Goal: Leave review/rating

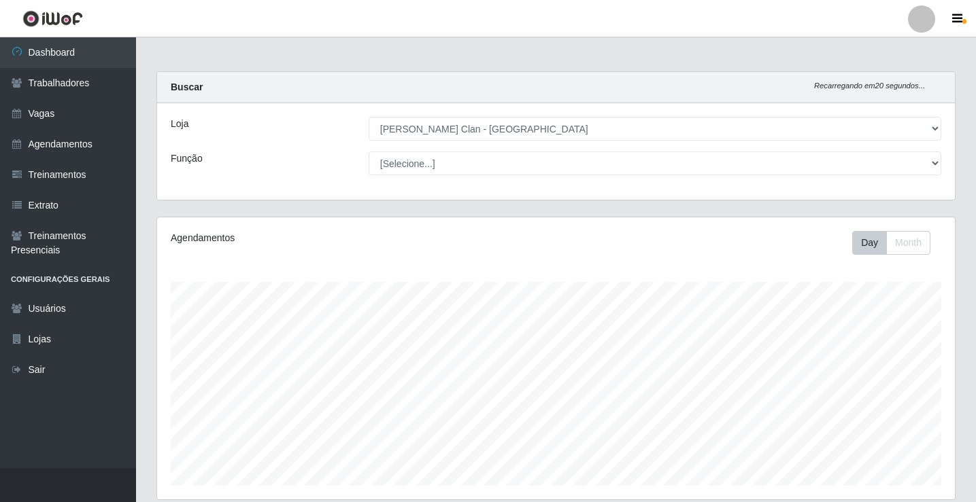
select select "452"
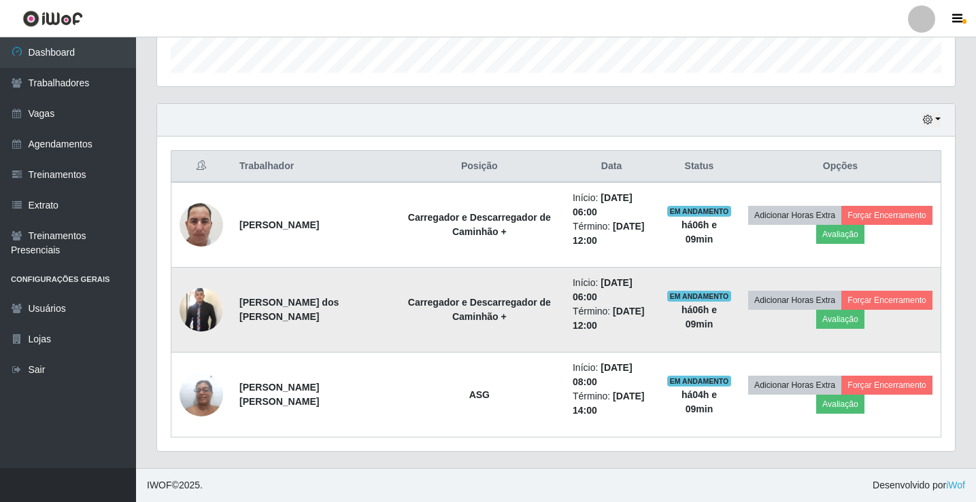
scroll to position [282, 798]
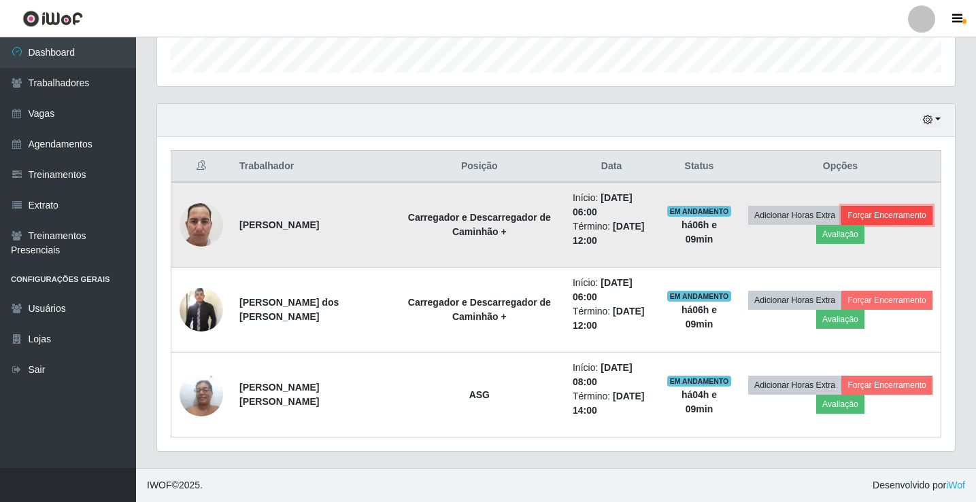
click at [868, 211] on button "Forçar Encerramento" at bounding box center [886, 215] width 91 height 19
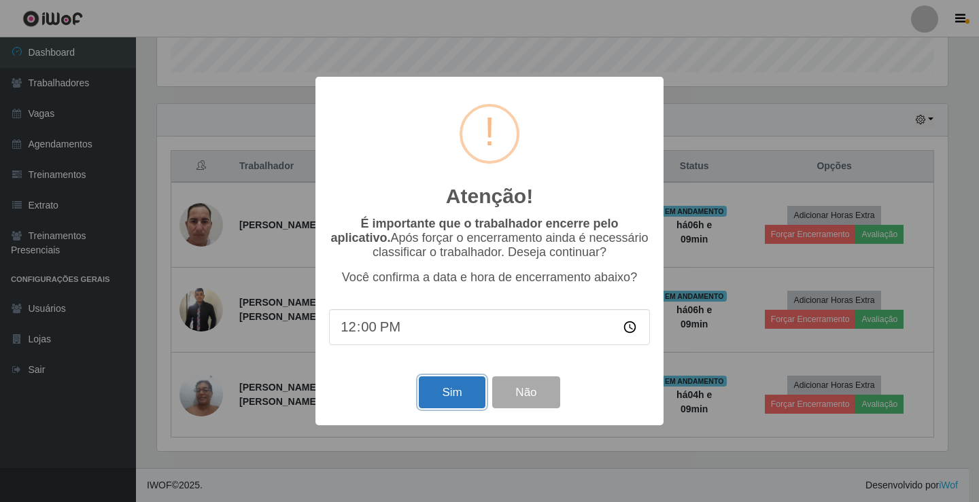
click at [443, 401] on button "Sim" at bounding box center [452, 393] width 66 height 32
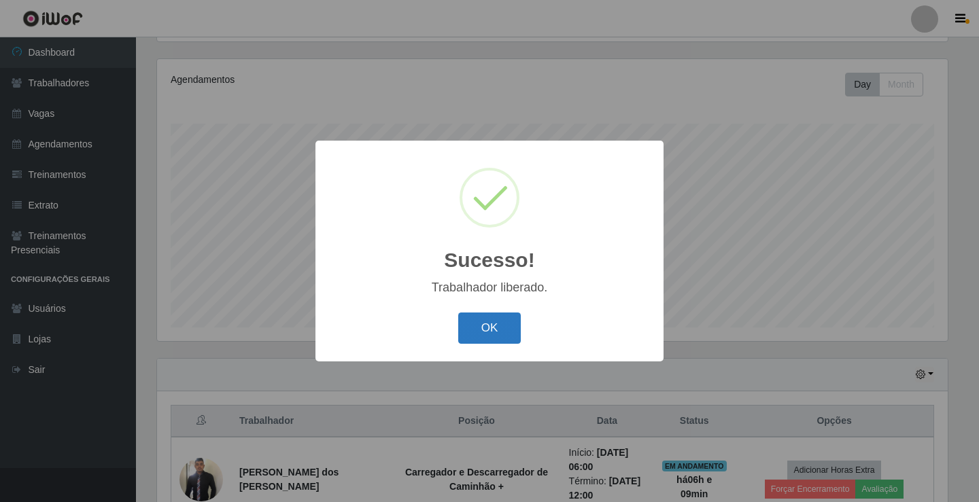
drag, startPoint x: 490, startPoint y: 320, endPoint x: 501, endPoint y: 322, distance: 11.6
click at [490, 321] on button "OK" at bounding box center [489, 329] width 63 height 32
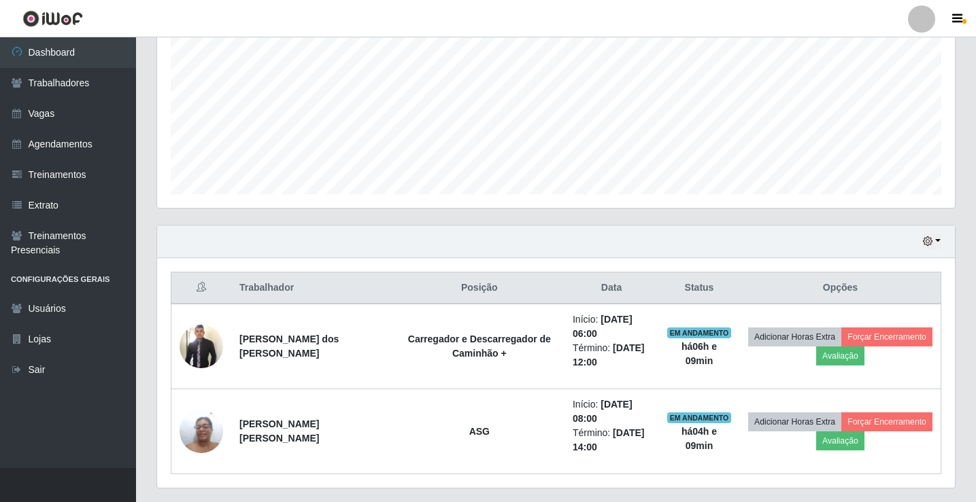
scroll to position [294, 0]
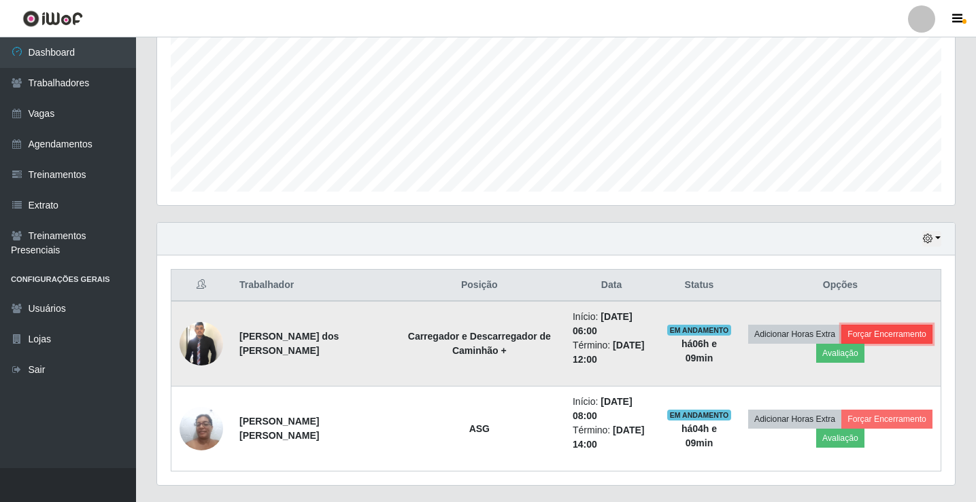
click at [865, 335] on button "Forçar Encerramento" at bounding box center [886, 334] width 91 height 19
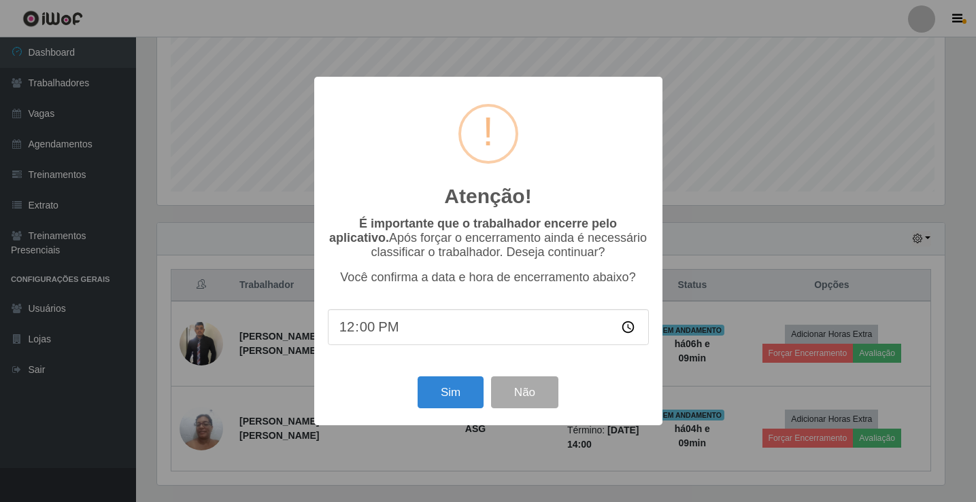
scroll to position [282, 791]
click at [451, 398] on button "Sim" at bounding box center [452, 393] width 66 height 32
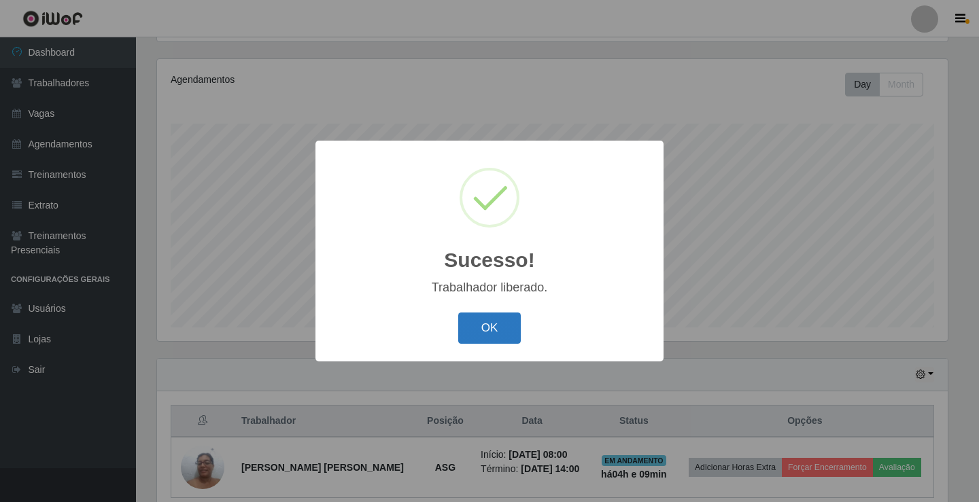
click at [486, 330] on button "OK" at bounding box center [489, 329] width 63 height 32
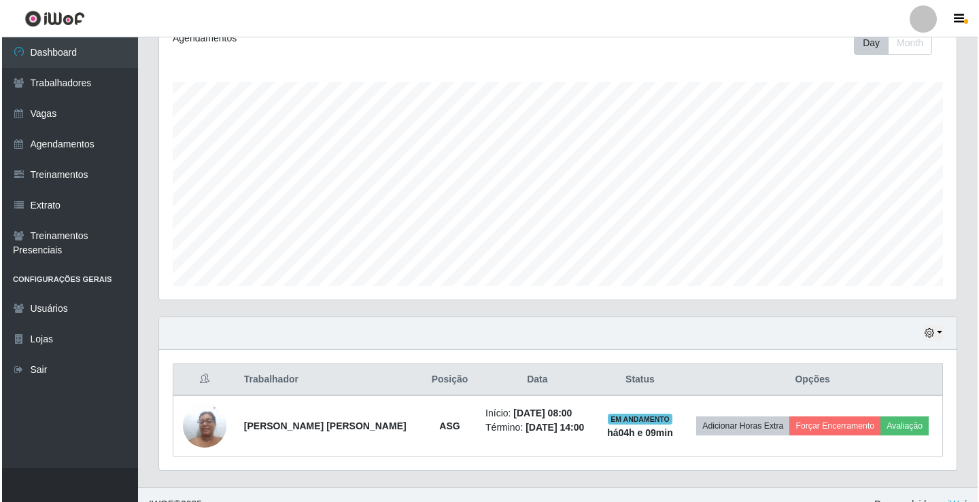
scroll to position [219, 0]
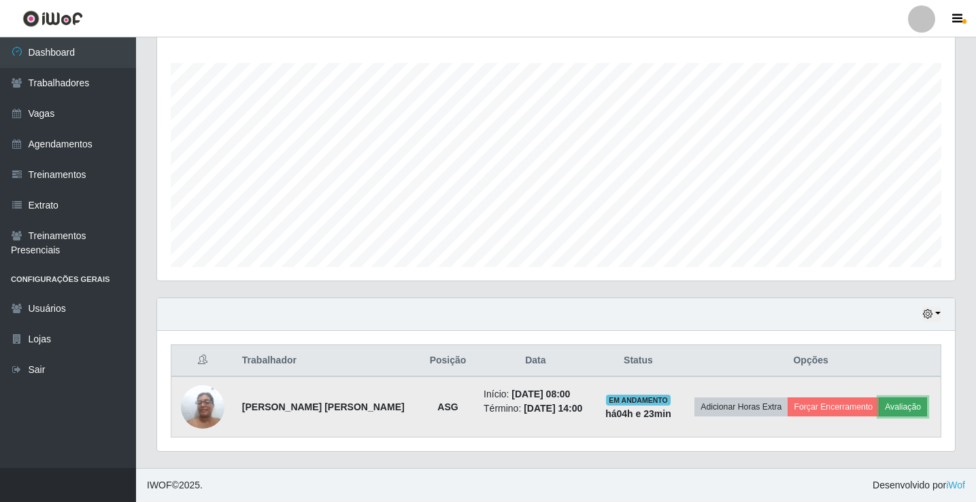
click at [902, 412] on button "Avaliação" at bounding box center [903, 407] width 48 height 19
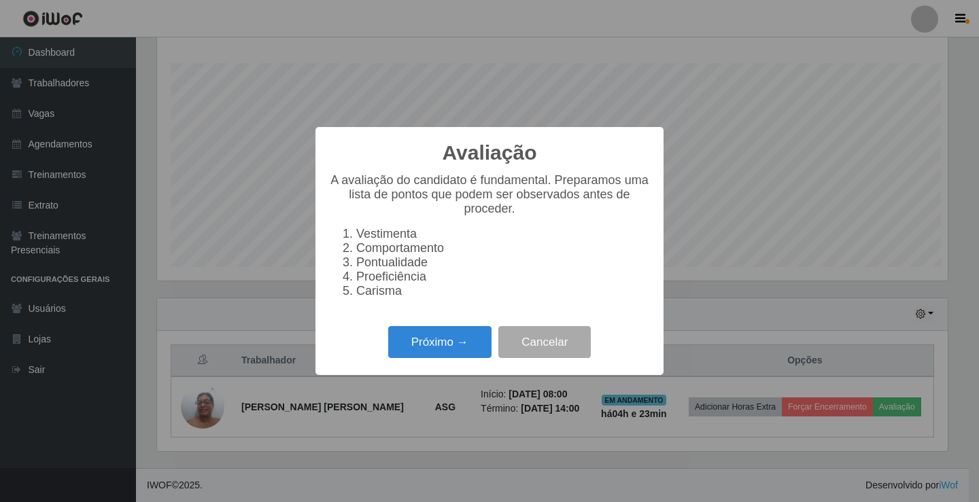
scroll to position [282, 791]
click at [424, 351] on button "Próximo →" at bounding box center [439, 342] width 103 height 32
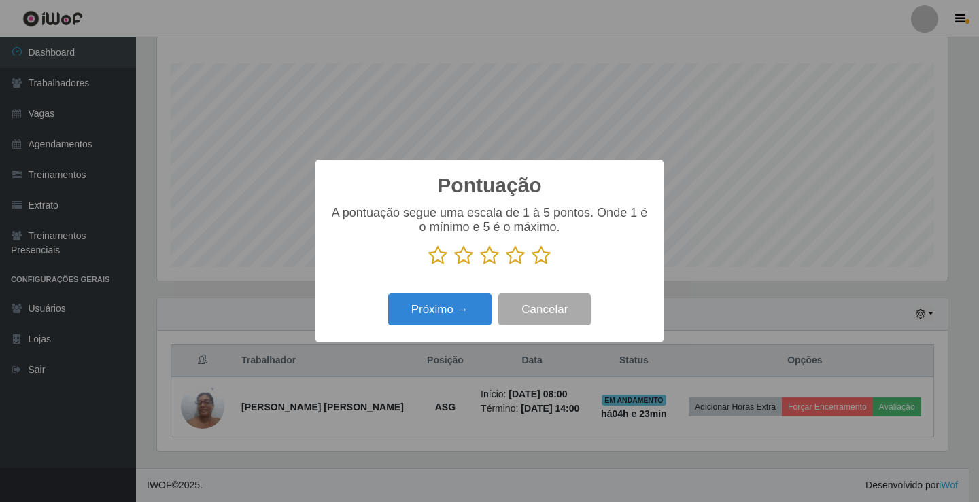
scroll to position [679690, 679181]
click at [537, 262] on icon at bounding box center [541, 255] width 19 height 20
click at [532, 266] on input "radio" at bounding box center [532, 266] width 0 height 0
click at [454, 307] on button "Próximo →" at bounding box center [439, 310] width 103 height 32
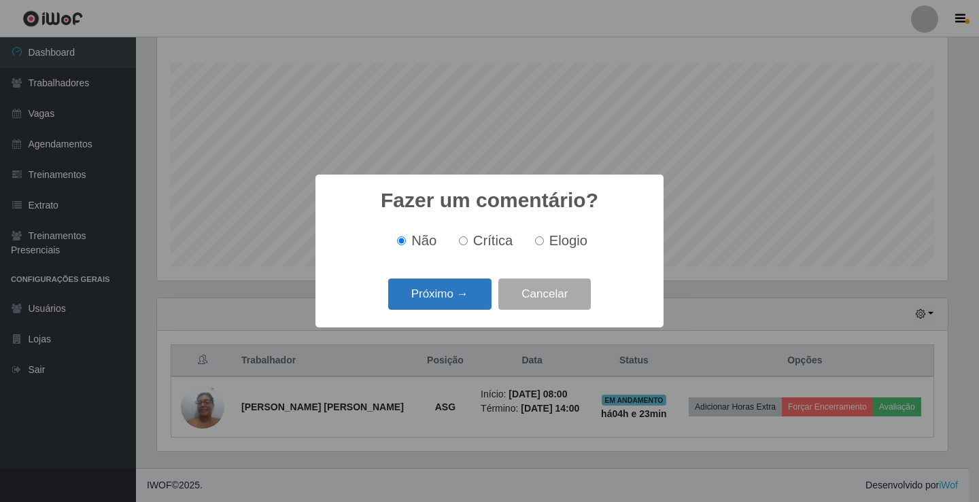
click at [470, 295] on button "Próximo →" at bounding box center [439, 295] width 103 height 32
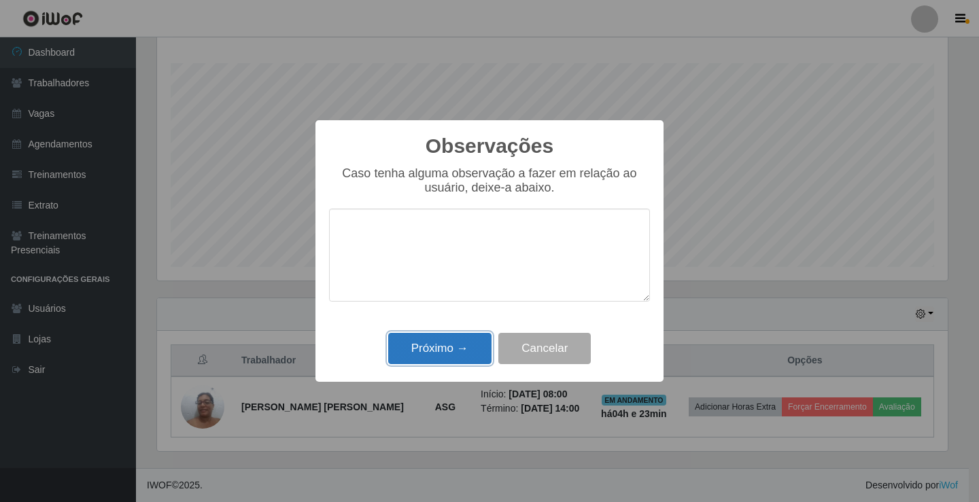
click at [459, 355] on button "Próximo →" at bounding box center [439, 349] width 103 height 32
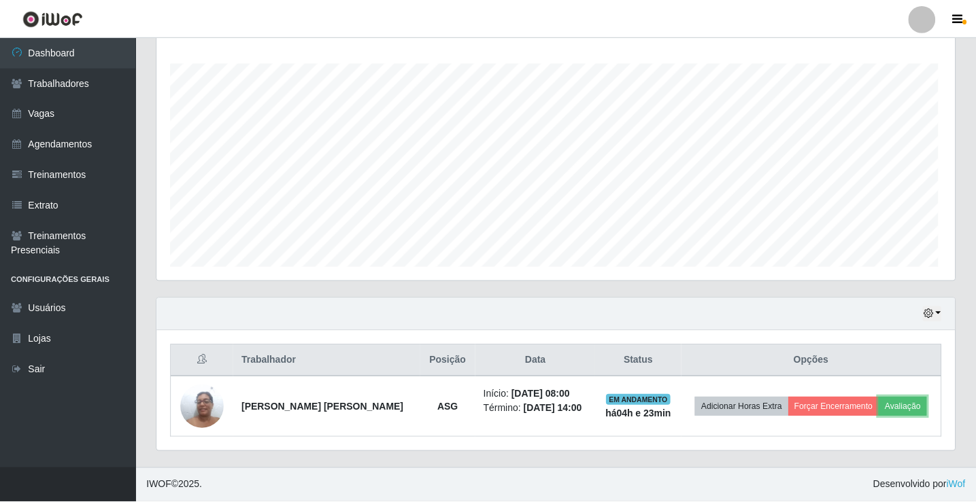
scroll to position [282, 798]
